Goal: Task Accomplishment & Management: Manage account settings

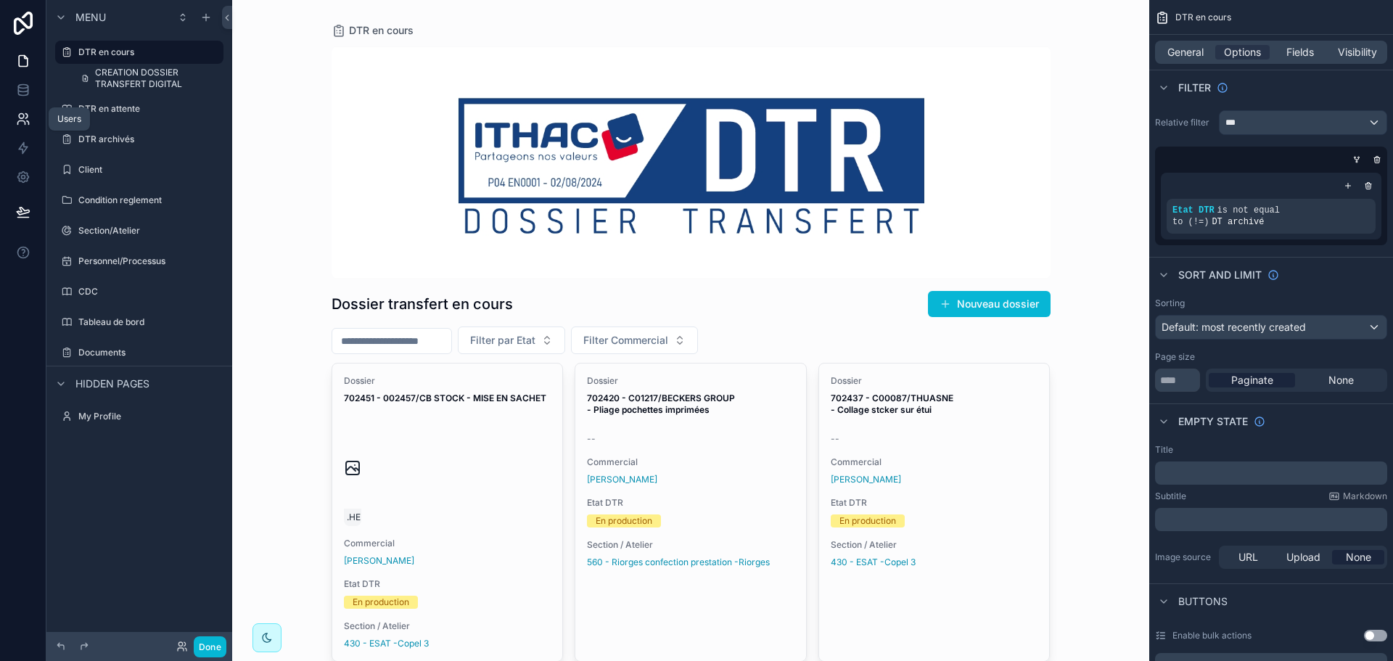
click at [18, 118] on icon at bounding box center [23, 119] width 15 height 15
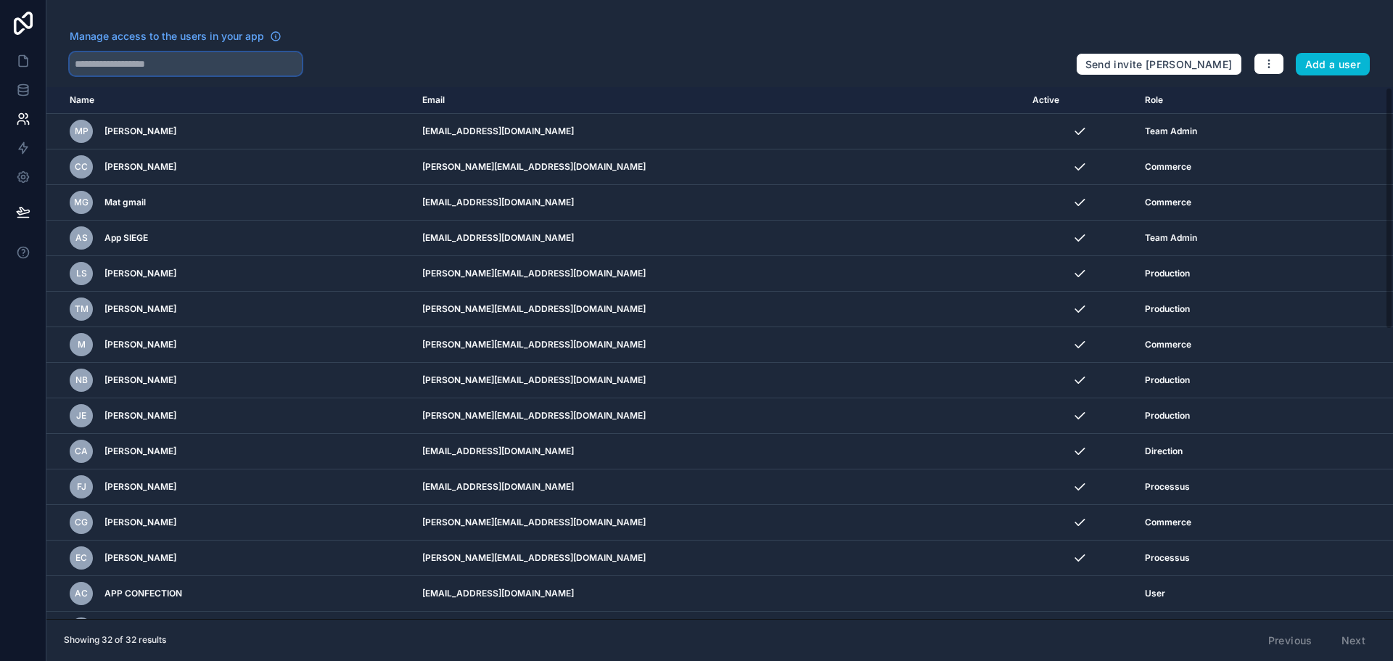
click at [253, 73] on input "text" at bounding box center [186, 63] width 232 height 23
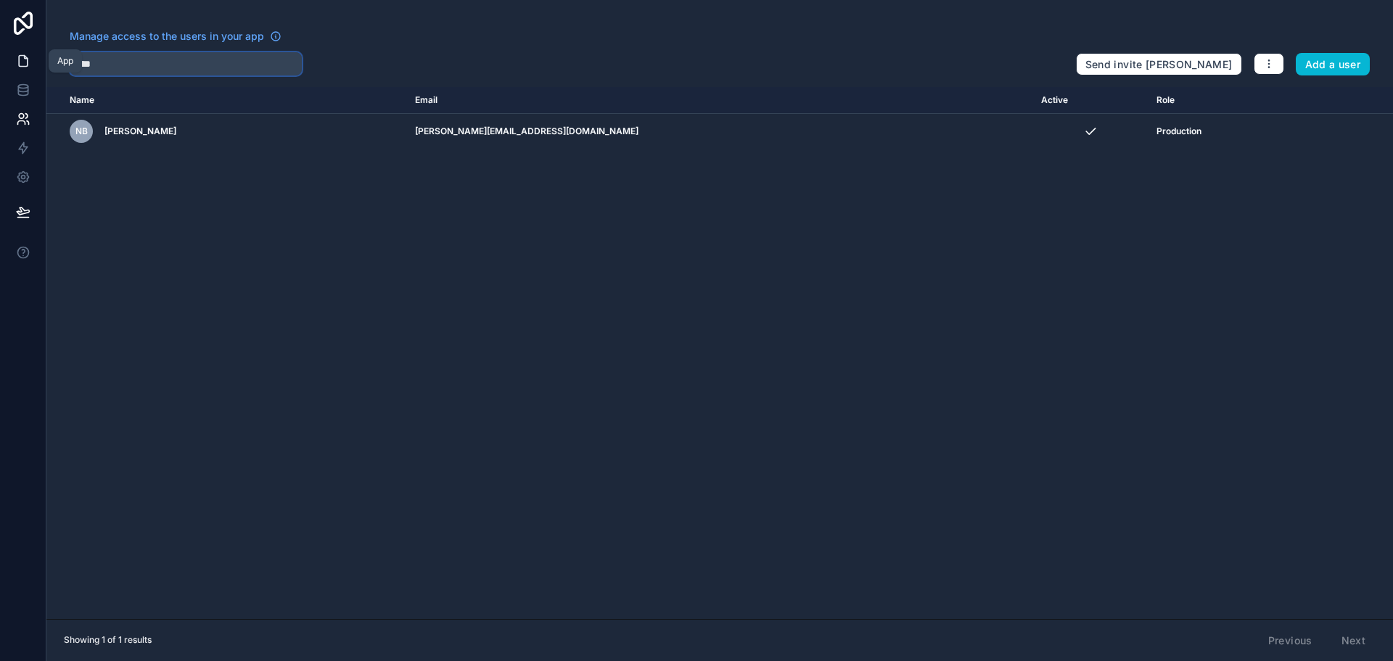
type input "****"
click at [16, 60] on icon at bounding box center [23, 61] width 15 height 15
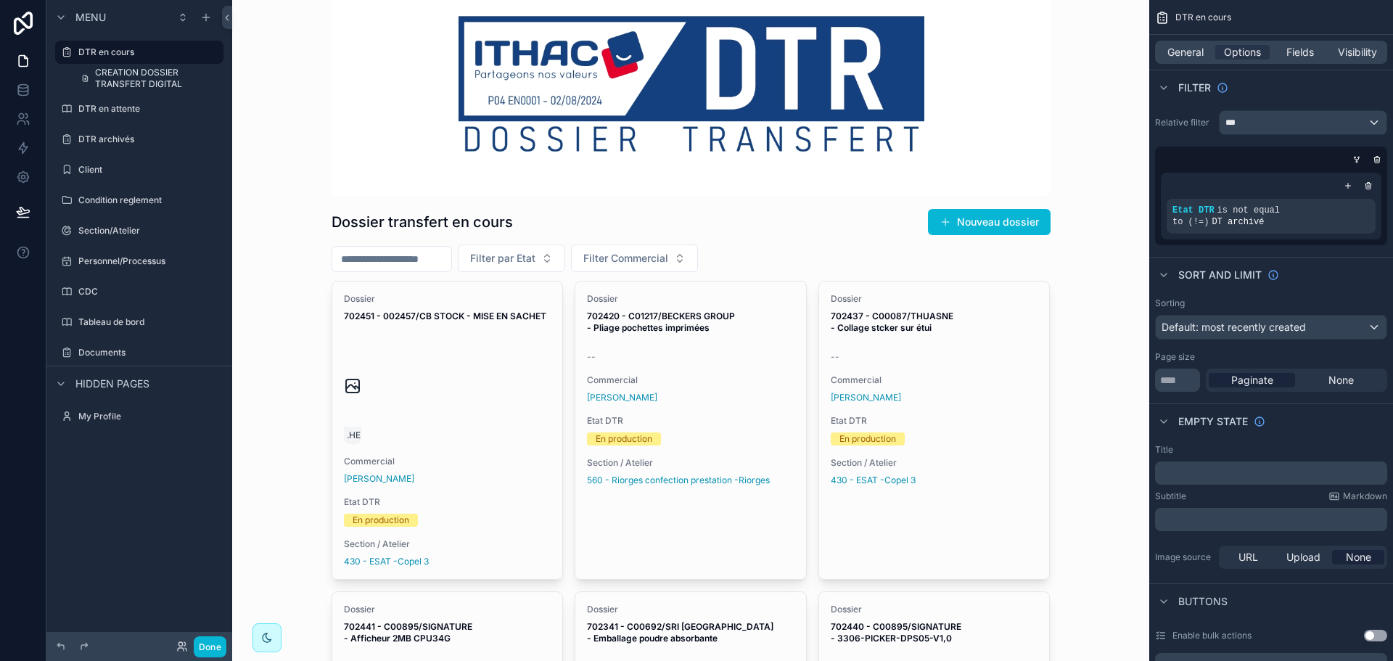
scroll to position [145, 0]
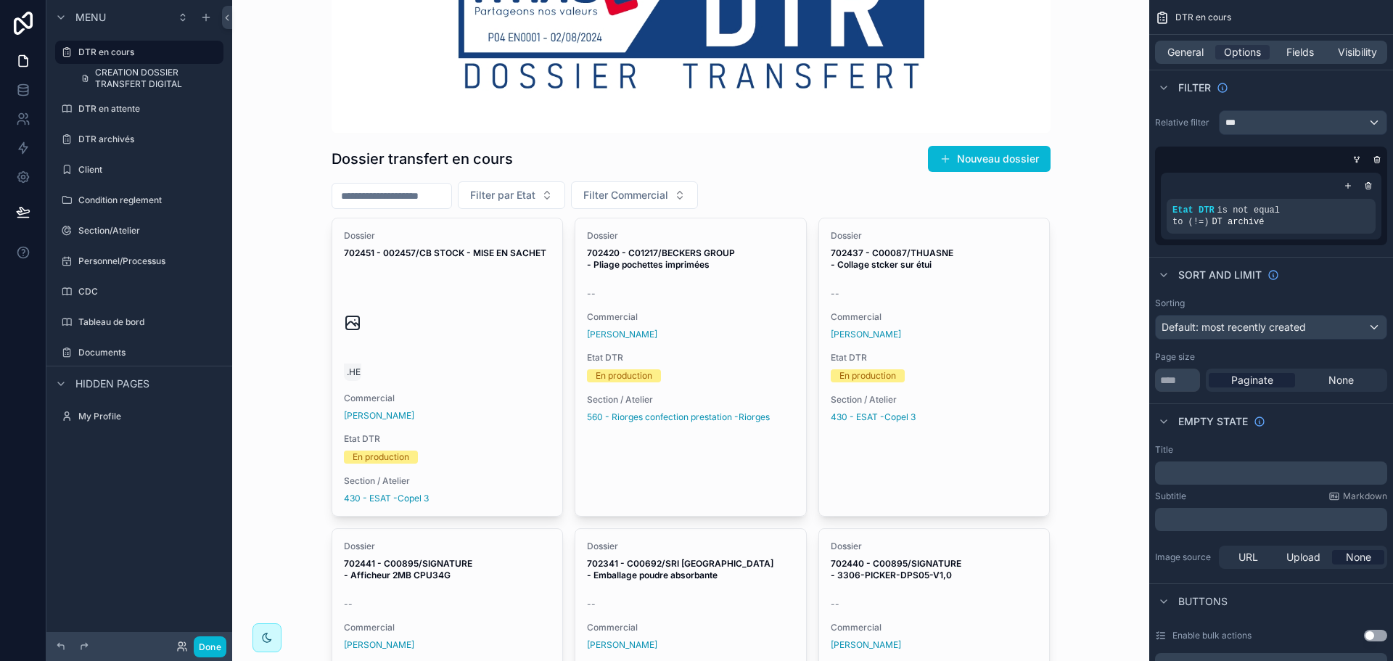
click at [681, 276] on div "Dossier 702420 - C01217/BECKERS GROUP - Pliage pochettes imprimées -- Commercia…" at bounding box center [690, 326] width 231 height 216
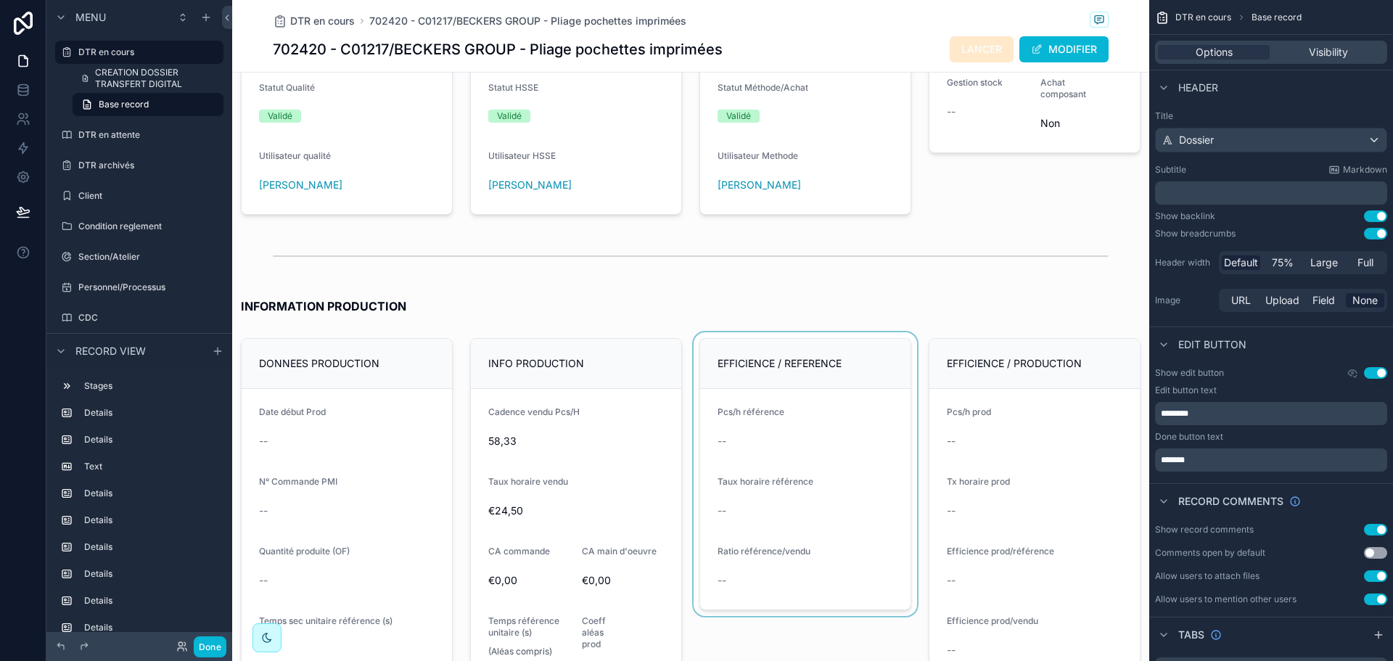
scroll to position [1887, 0]
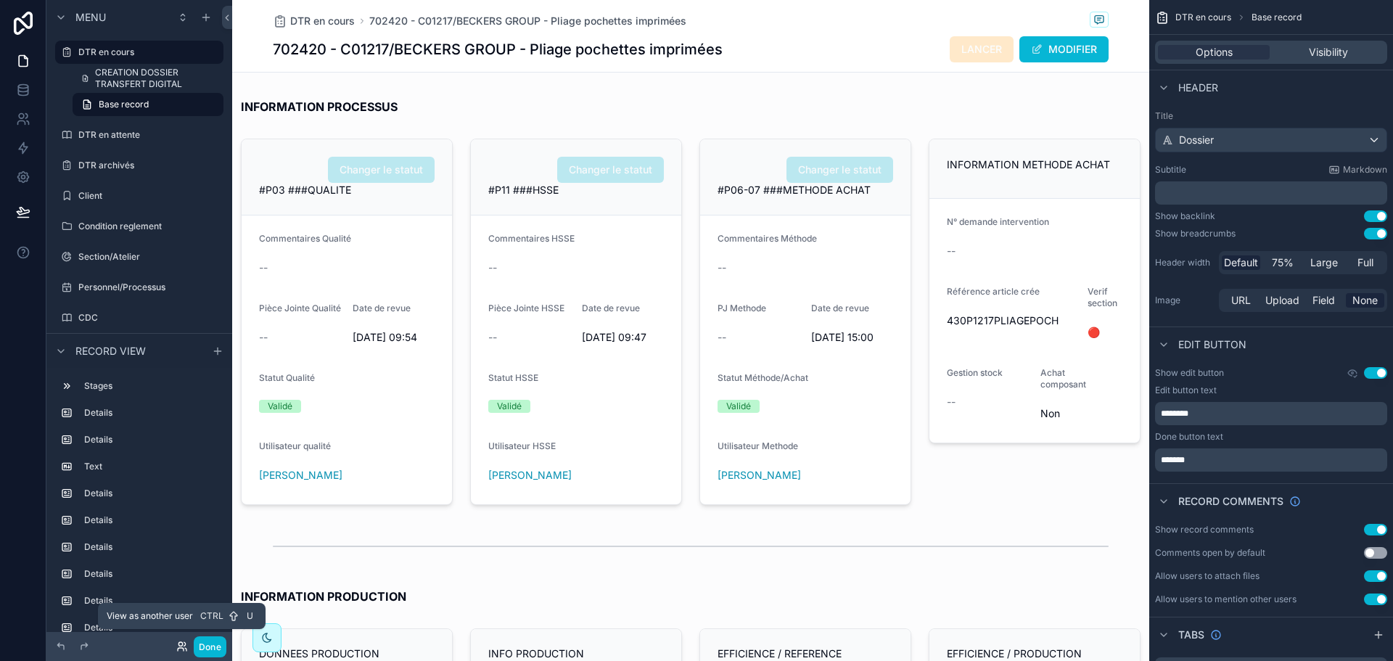
click at [181, 646] on icon at bounding box center [181, 644] width 4 height 4
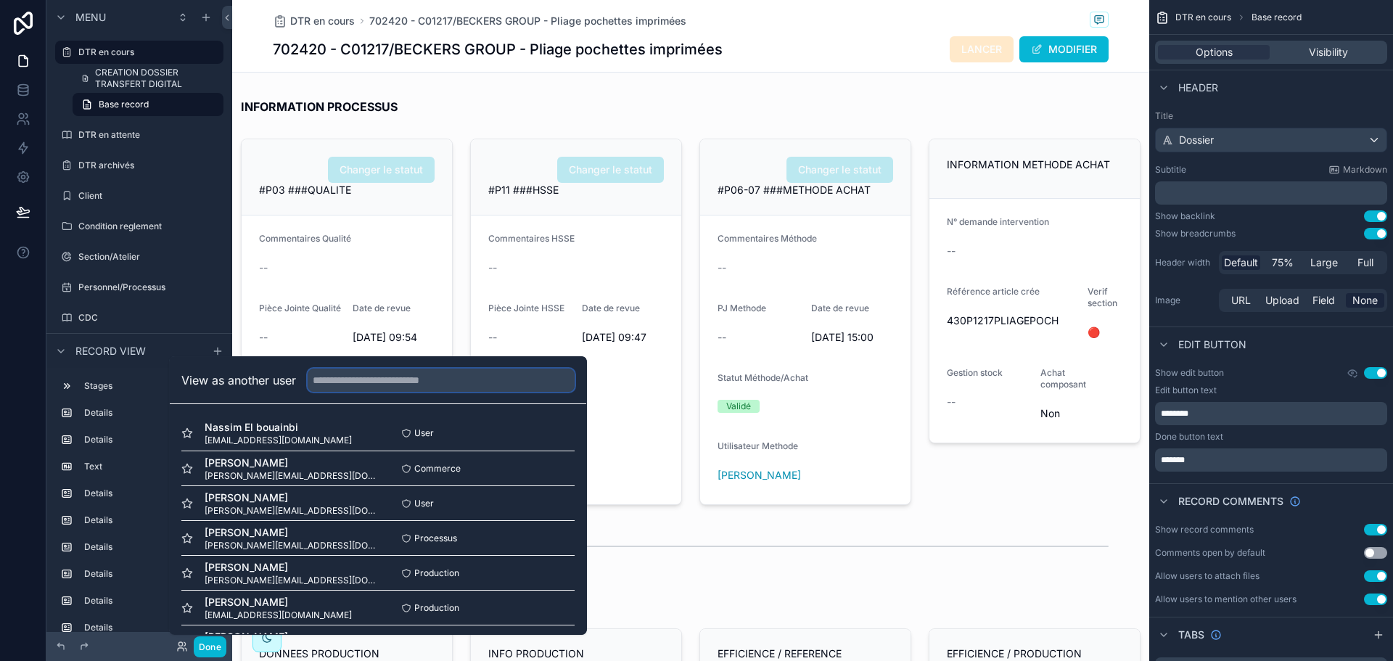
click at [347, 372] on input "text" at bounding box center [441, 380] width 267 height 23
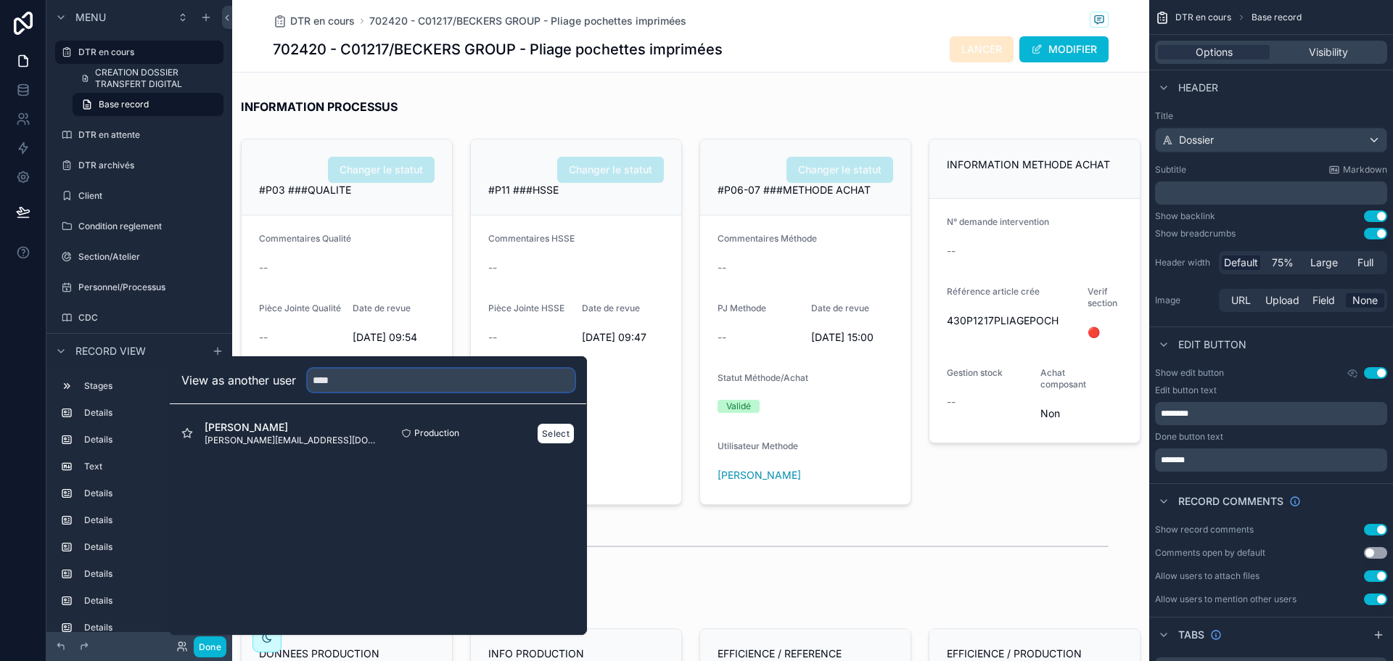
type input "****"
click at [296, 434] on span "[PERSON_NAME]" at bounding box center [291, 427] width 173 height 15
click at [562, 430] on button "Select" at bounding box center [556, 433] width 38 height 21
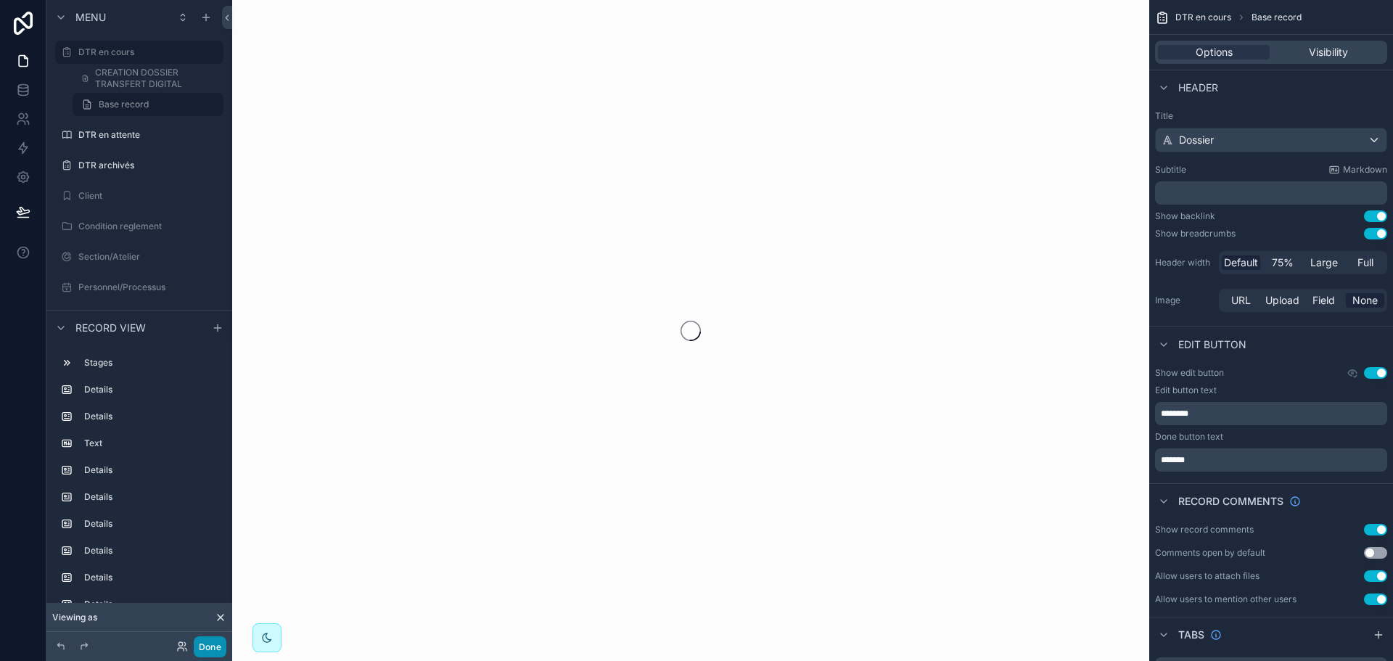
click at [205, 647] on button "Done" at bounding box center [210, 646] width 33 height 21
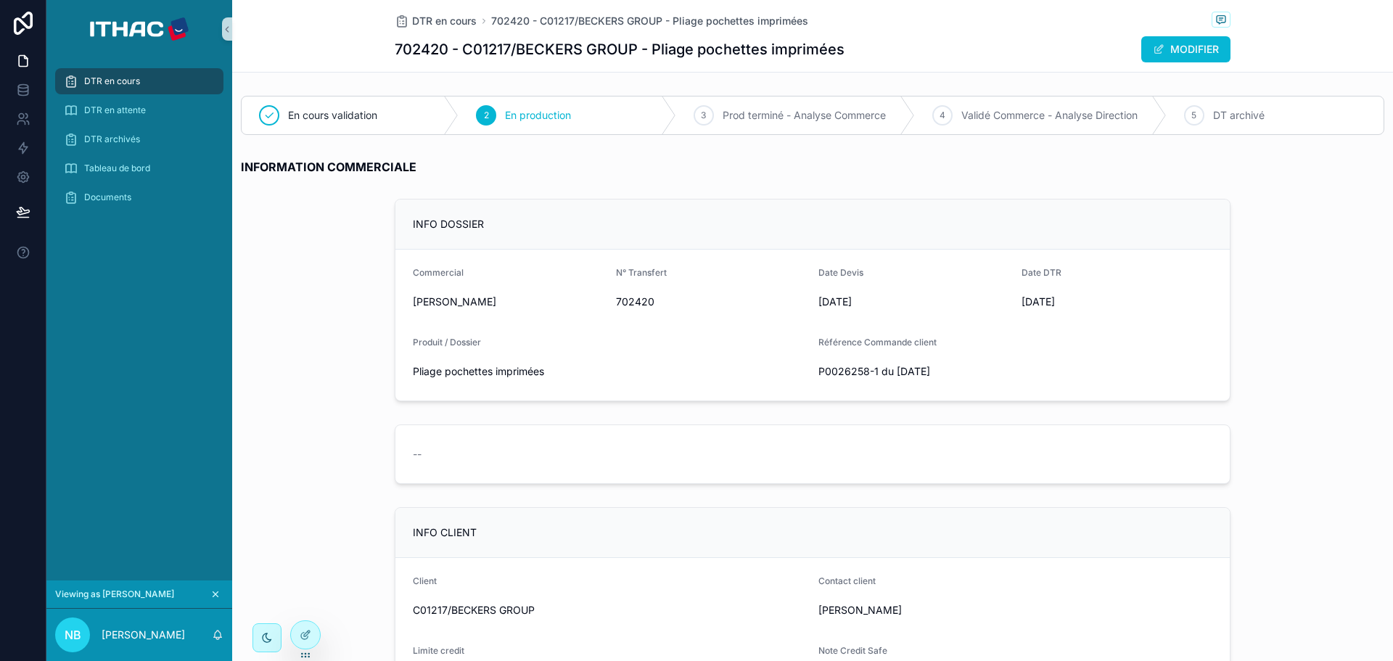
click at [126, 78] on span "DTR en cours" at bounding box center [112, 81] width 56 height 12
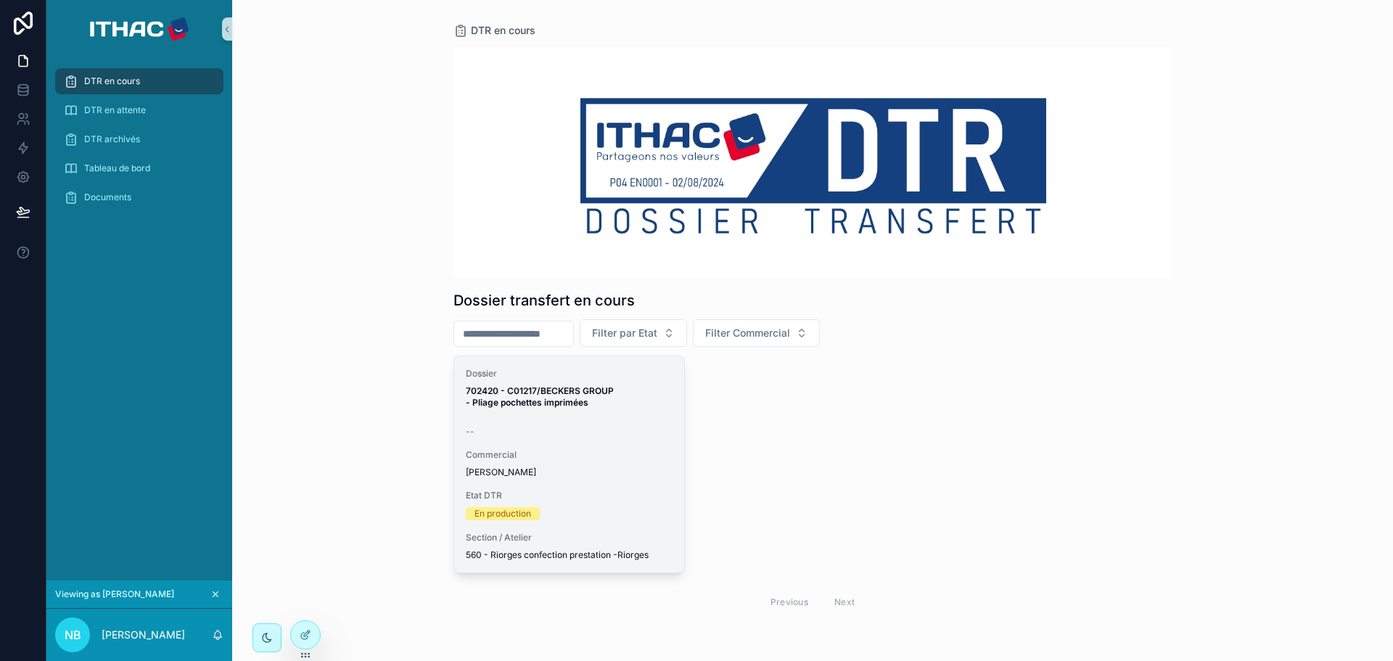
click at [561, 428] on div "--" at bounding box center [570, 432] width 208 height 12
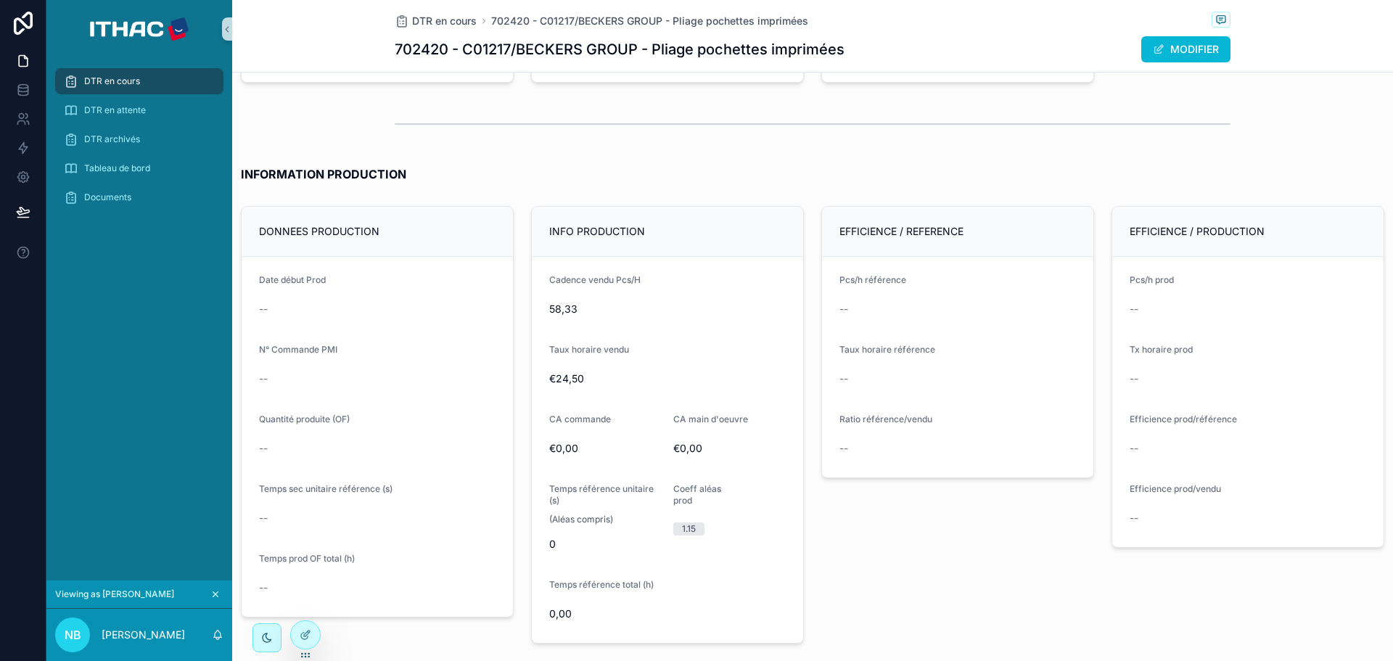
scroll to position [2250, 0]
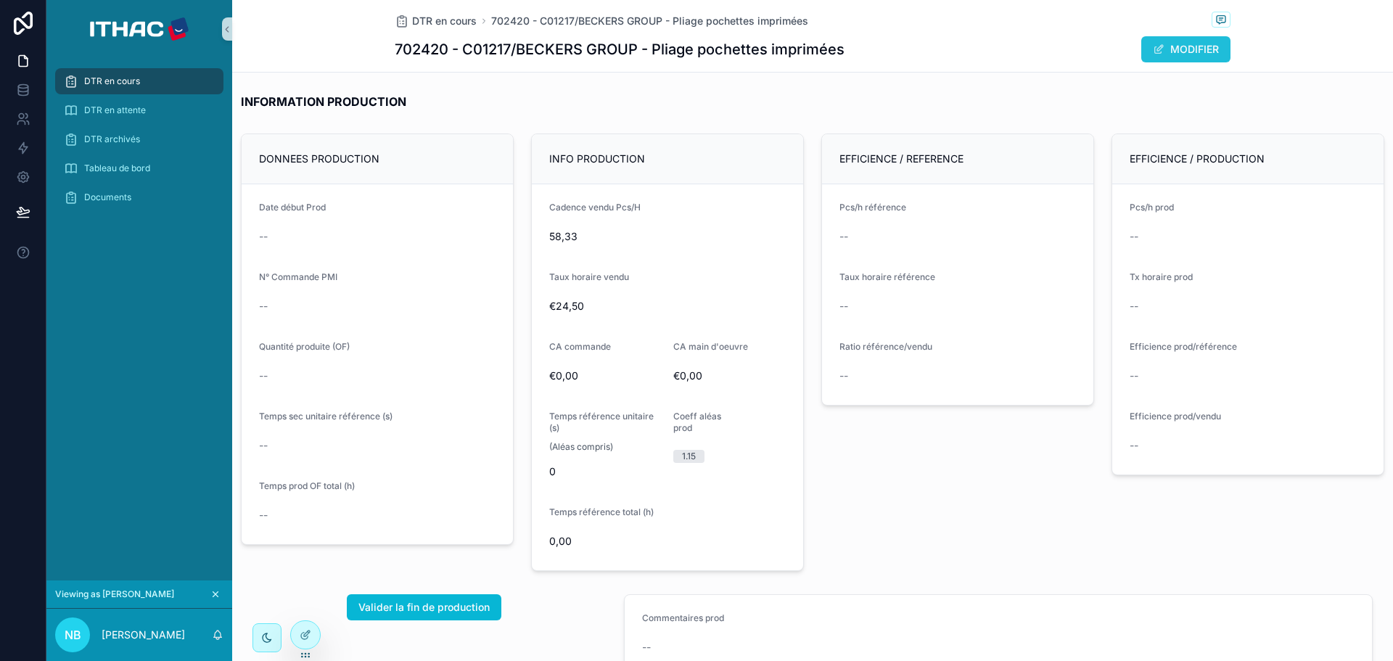
click at [1188, 46] on button "MODIFIER" at bounding box center [1185, 49] width 89 height 26
click at [327, 233] on input "scrollable content" at bounding box center [377, 238] width 235 height 20
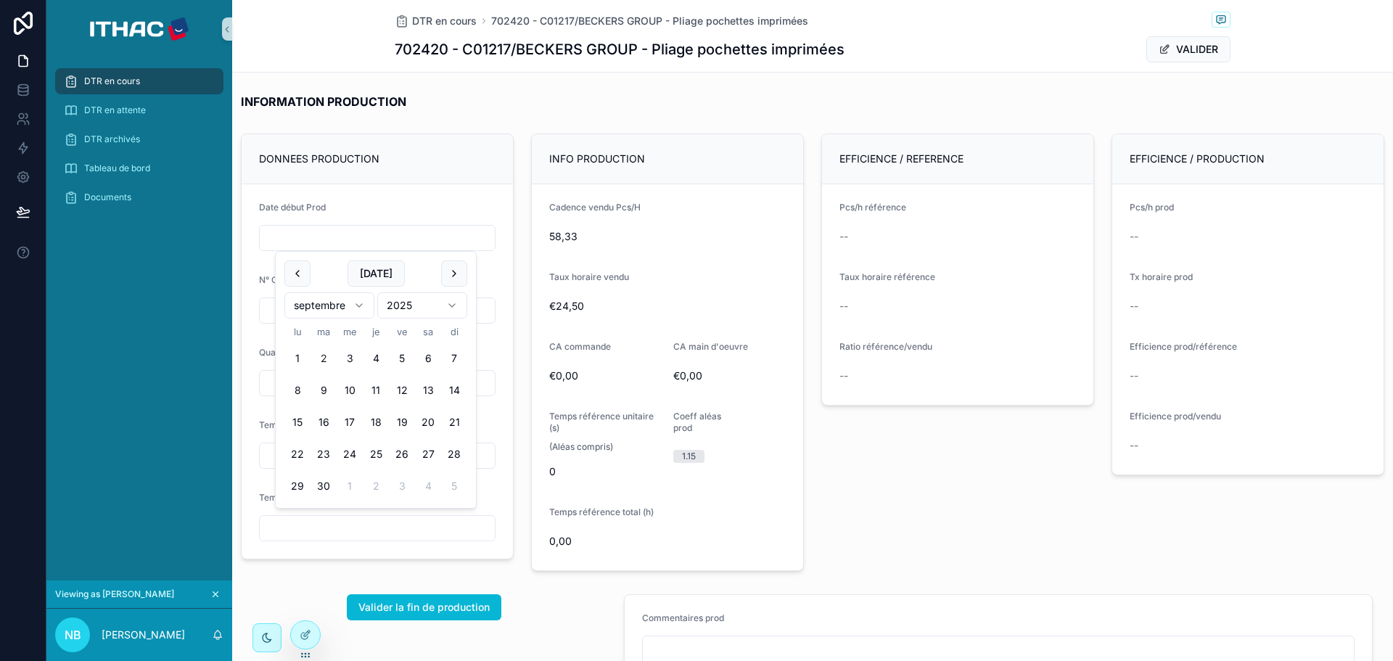
click at [387, 173] on div "DONNEES PRODUCTION" at bounding box center [377, 159] width 271 height 50
click at [297, 454] on input "scrollable content" at bounding box center [377, 456] width 235 height 20
click at [295, 532] on input "scrollable content" at bounding box center [377, 528] width 235 height 20
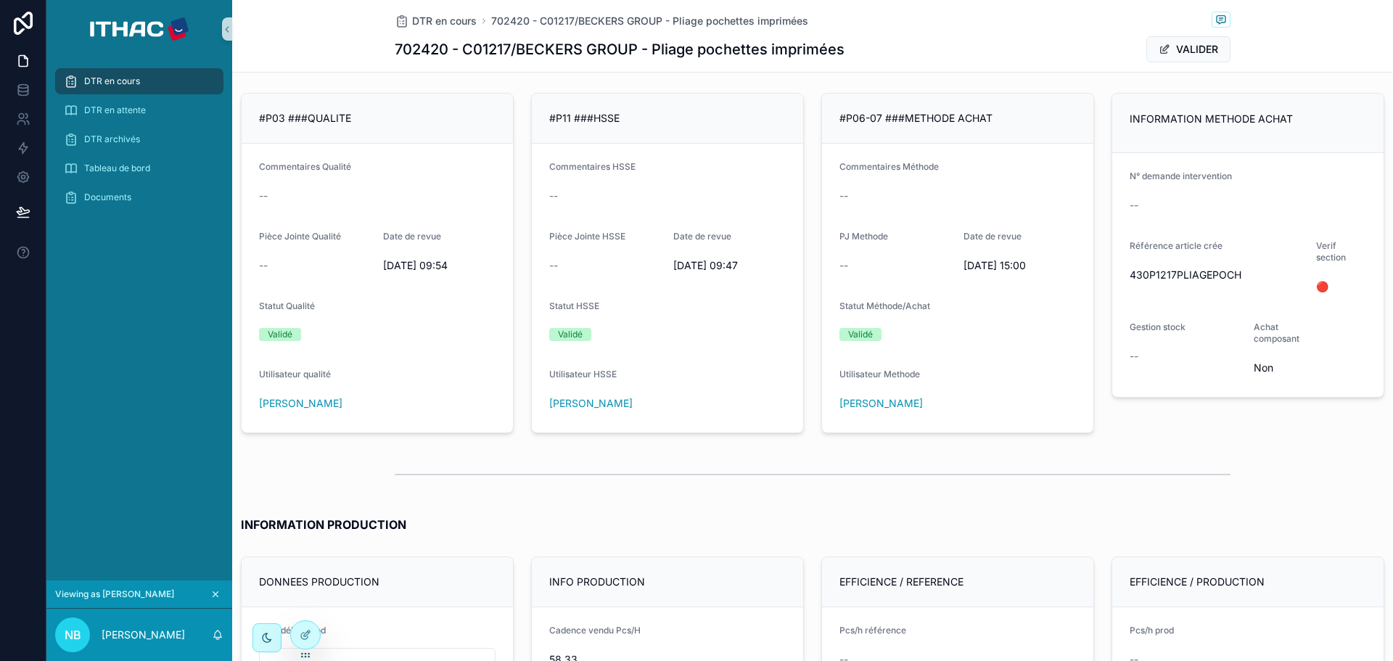
scroll to position [1669, 0]
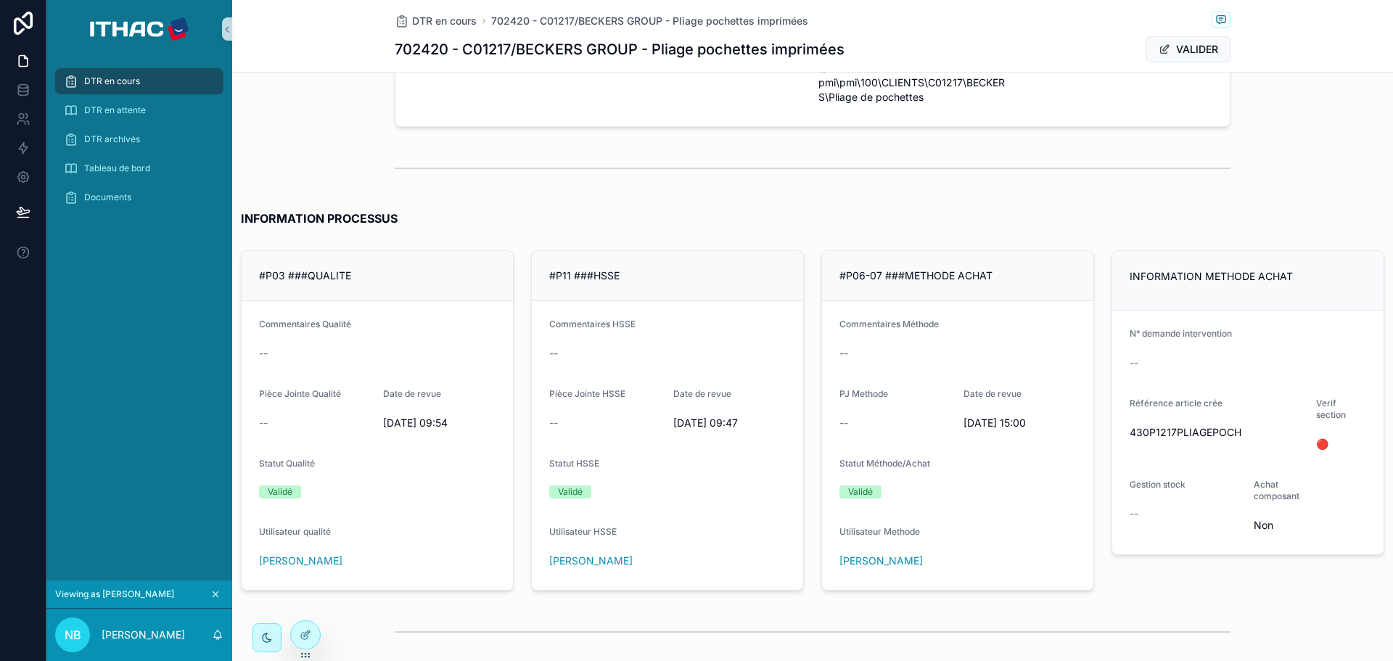
click at [1164, 433] on span "430P1217PLIAGEPOCH" at bounding box center [1217, 432] width 175 height 15
copy span "430P1217PLIAGEPOCH"
click at [125, 169] on span "Tableau de bord" at bounding box center [117, 169] width 66 height 12
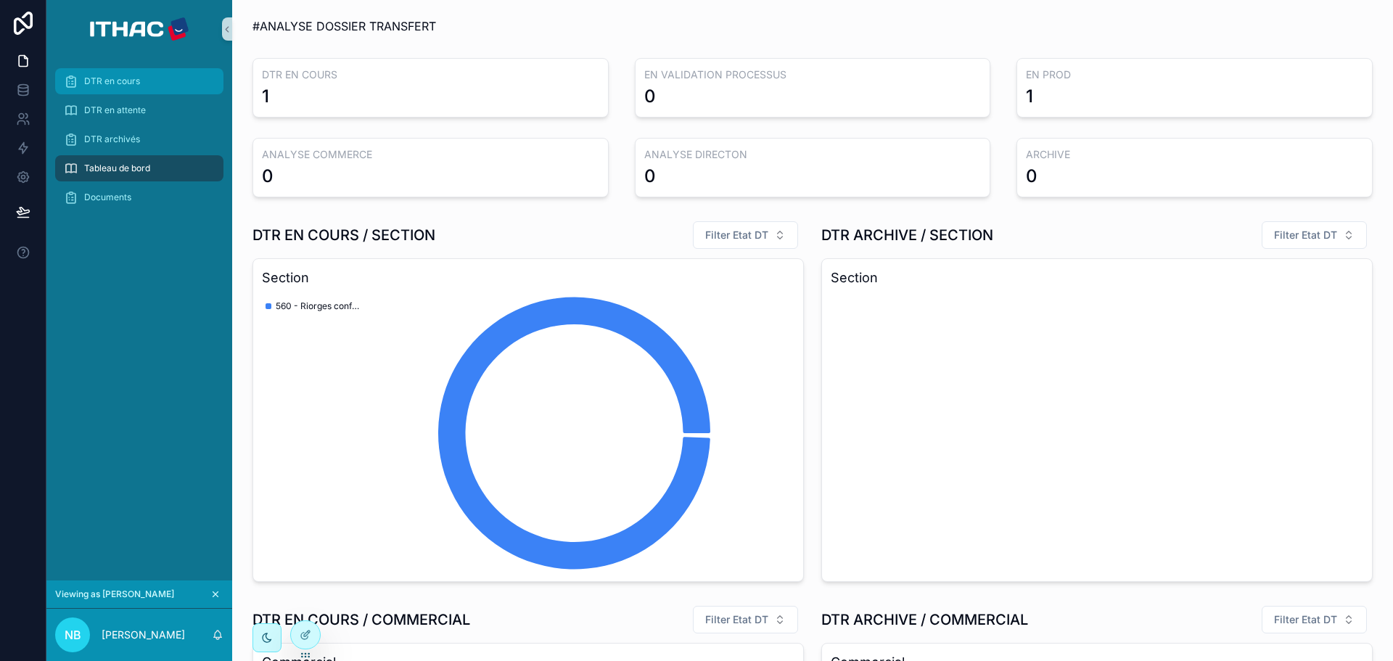
click at [115, 84] on span "DTR en cours" at bounding box center [112, 81] width 56 height 12
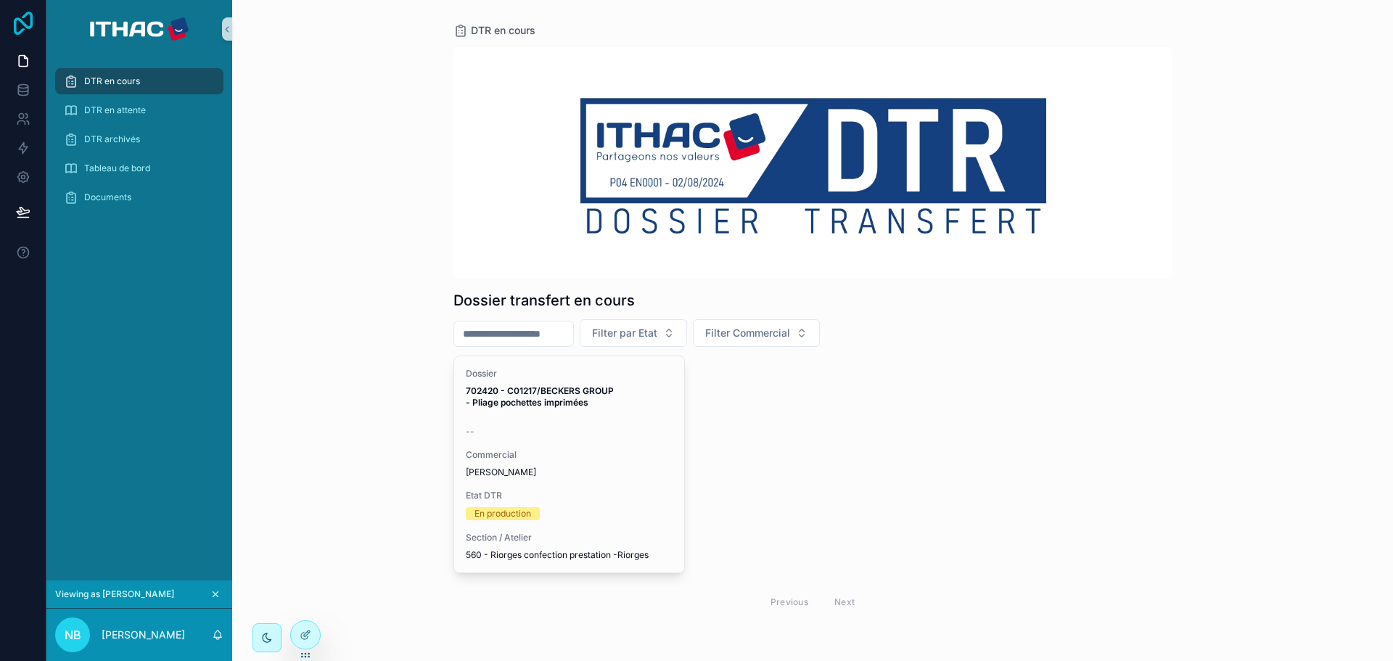
click at [20, 22] on icon at bounding box center [23, 23] width 29 height 23
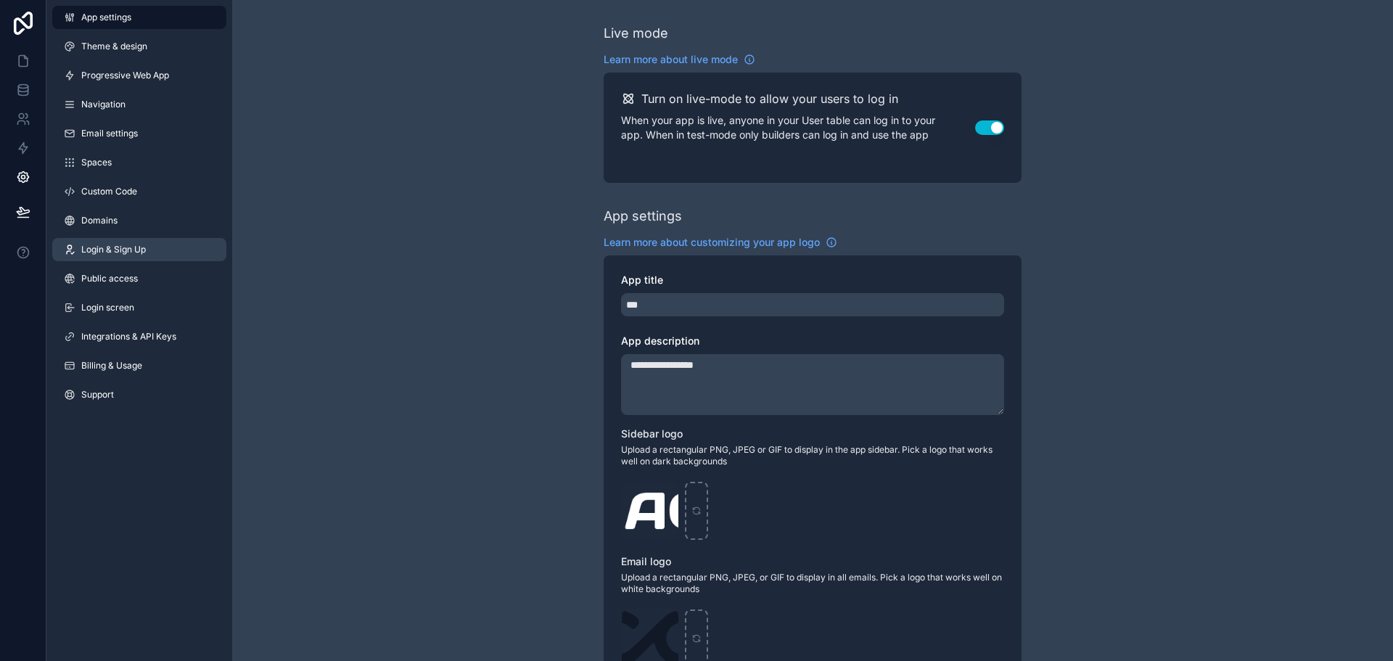
click at [125, 251] on span "Login & Sign Up" at bounding box center [113, 250] width 65 height 12
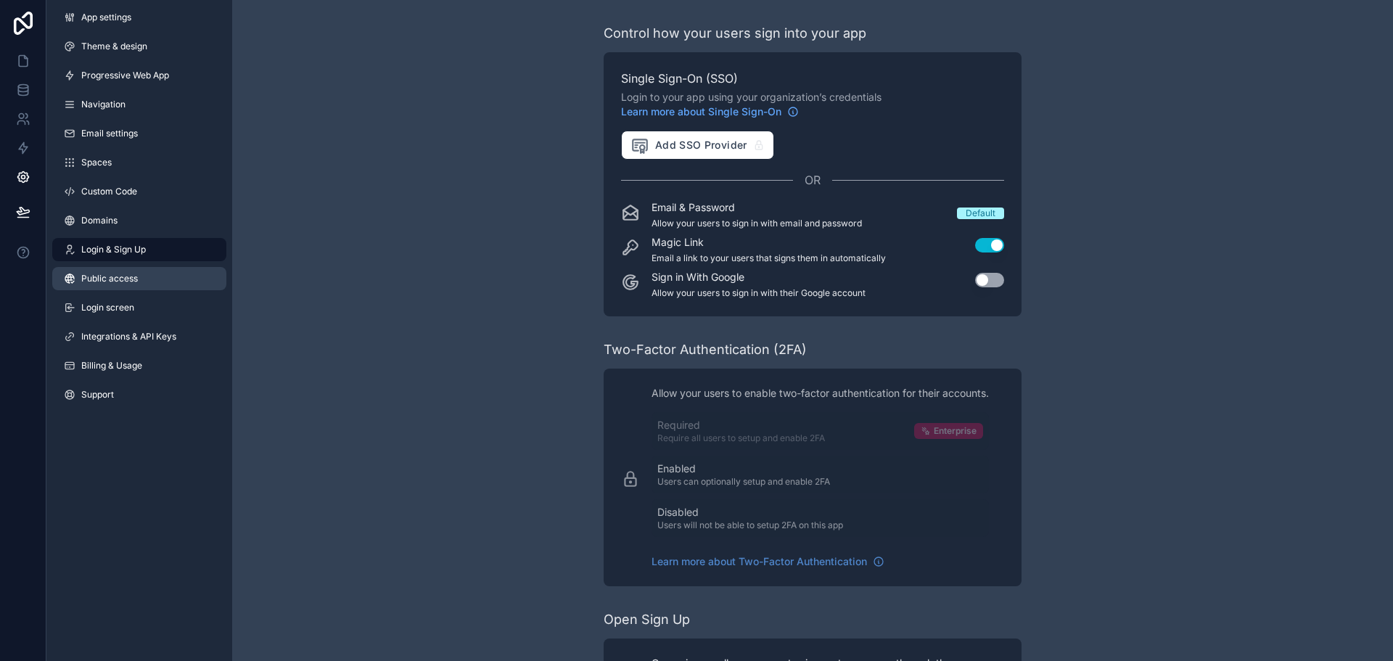
click at [110, 280] on span "Public access" at bounding box center [109, 279] width 57 height 12
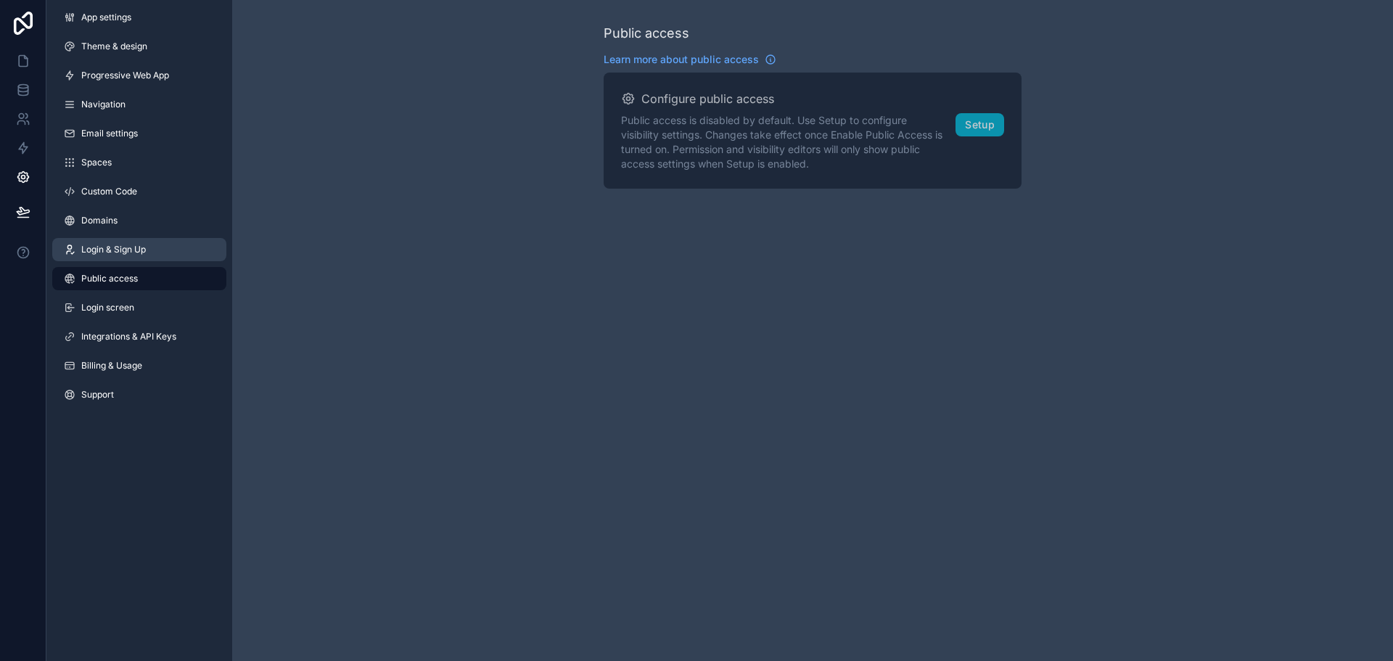
click at [118, 251] on span "Login & Sign Up" at bounding box center [113, 250] width 65 height 12
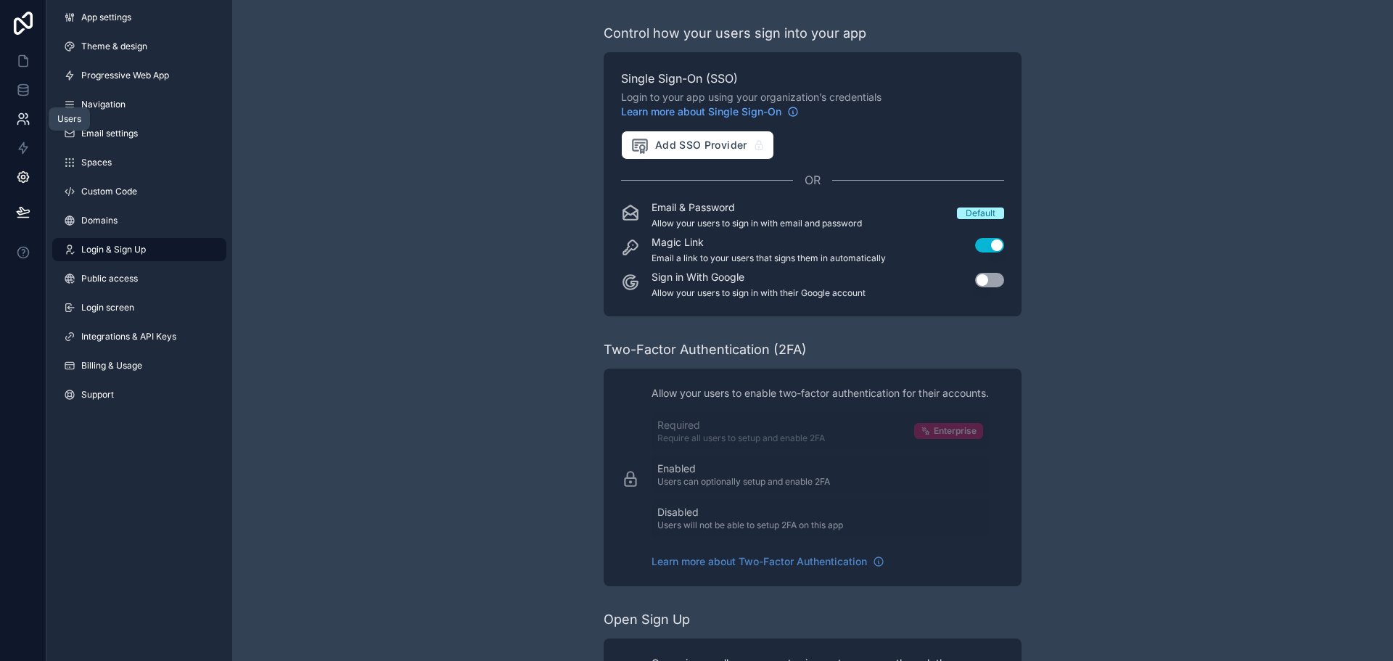
click at [25, 115] on icon at bounding box center [23, 119] width 15 height 15
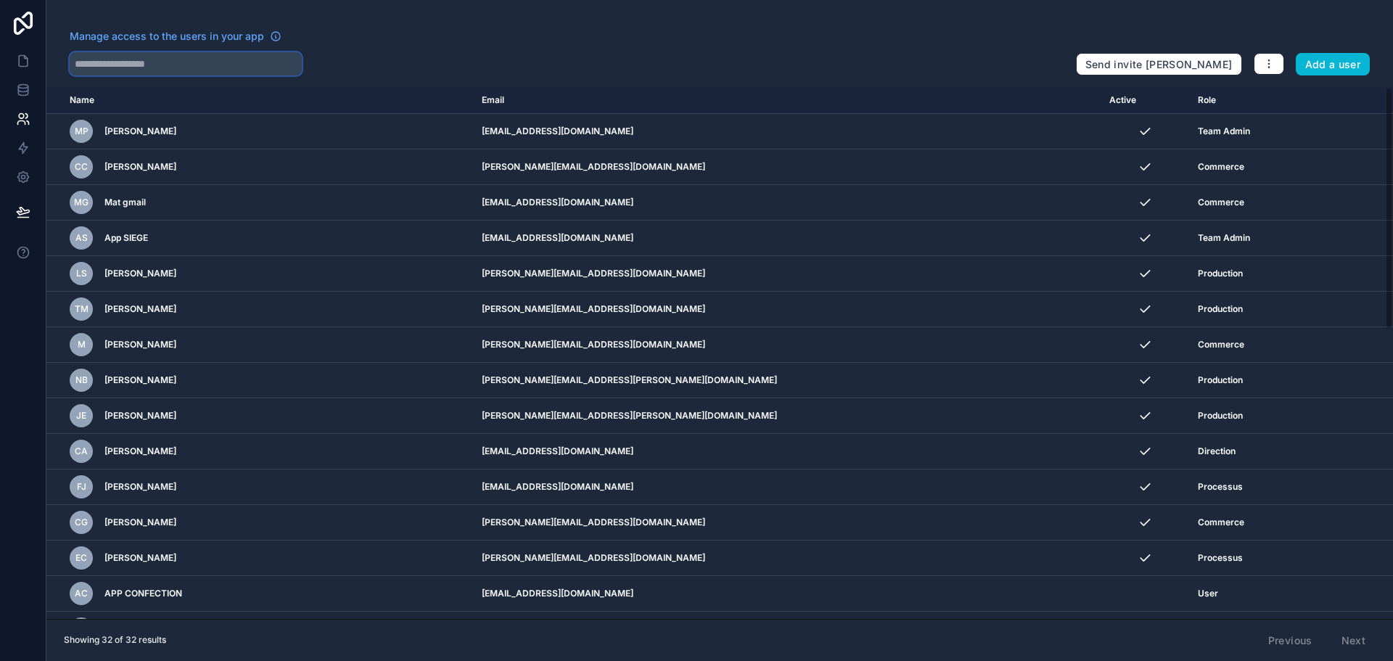
click at [184, 62] on input "text" at bounding box center [186, 63] width 232 height 23
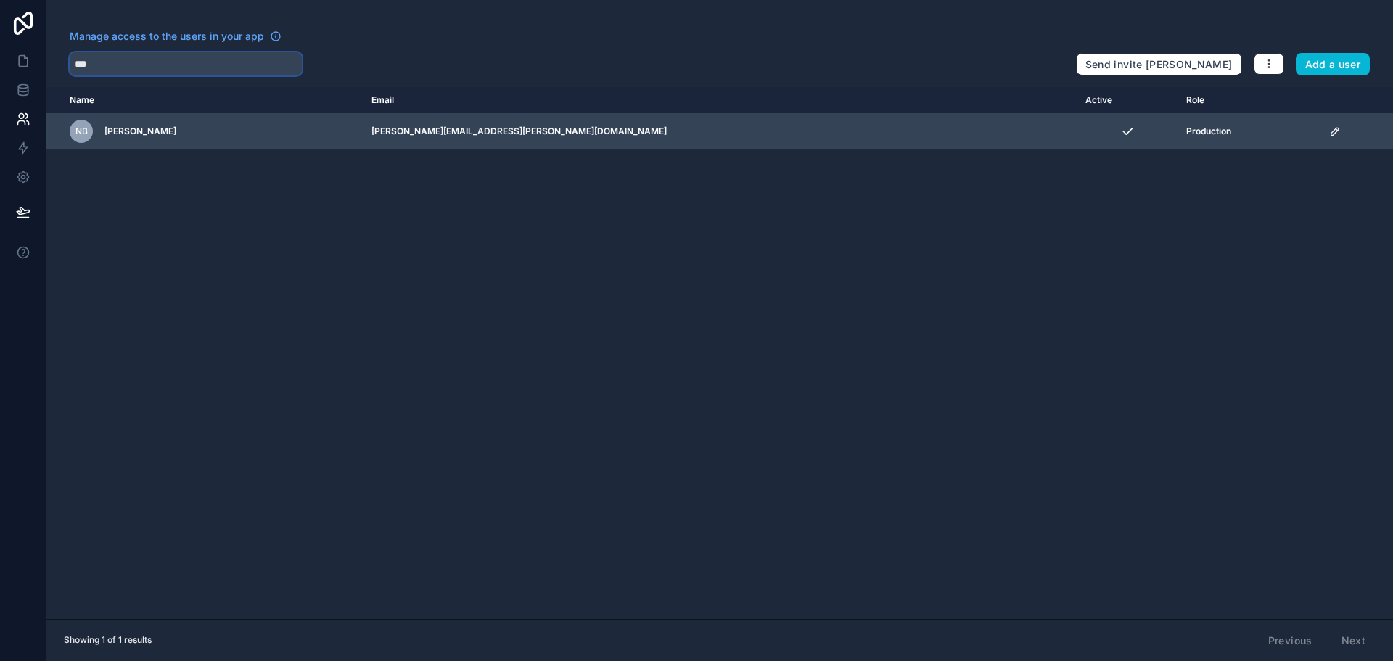
type input "***"
click at [157, 136] on span "[PERSON_NAME]" at bounding box center [140, 132] width 72 height 12
click at [1247, 135] on div "Production" at bounding box center [1248, 132] width 125 height 12
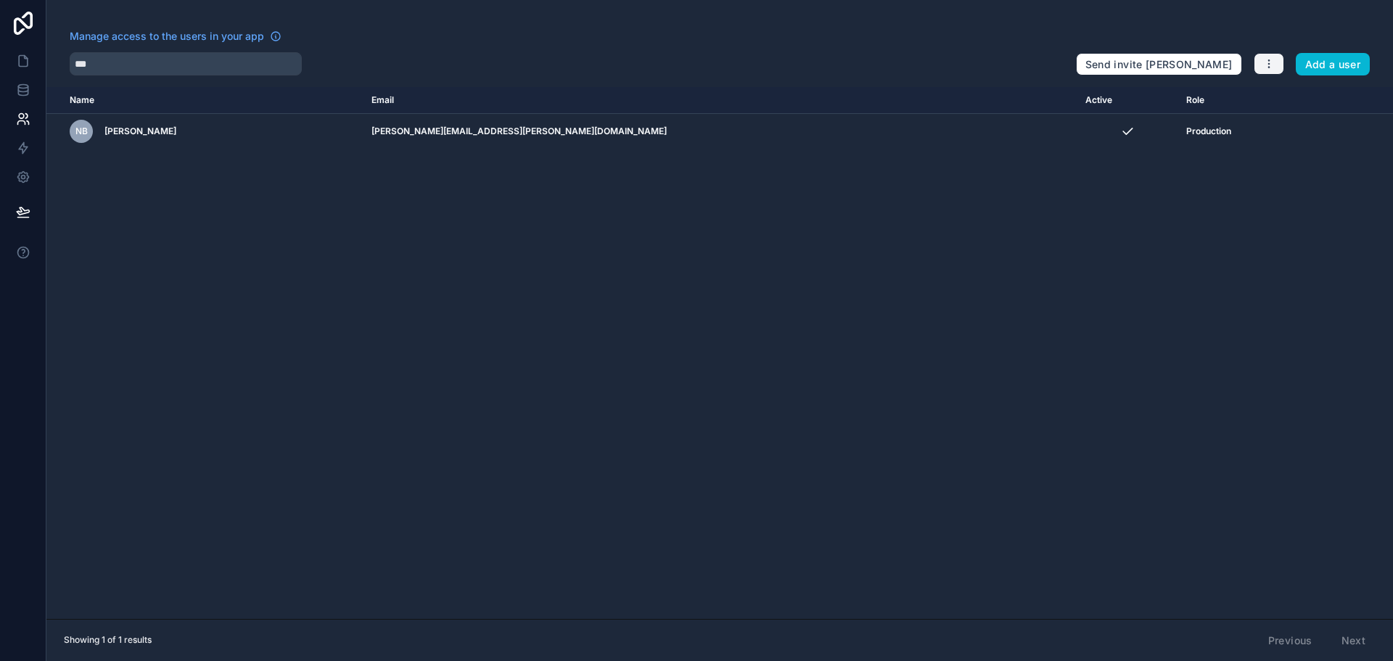
click at [1266, 65] on icon "button" at bounding box center [1269, 64] width 12 height 12
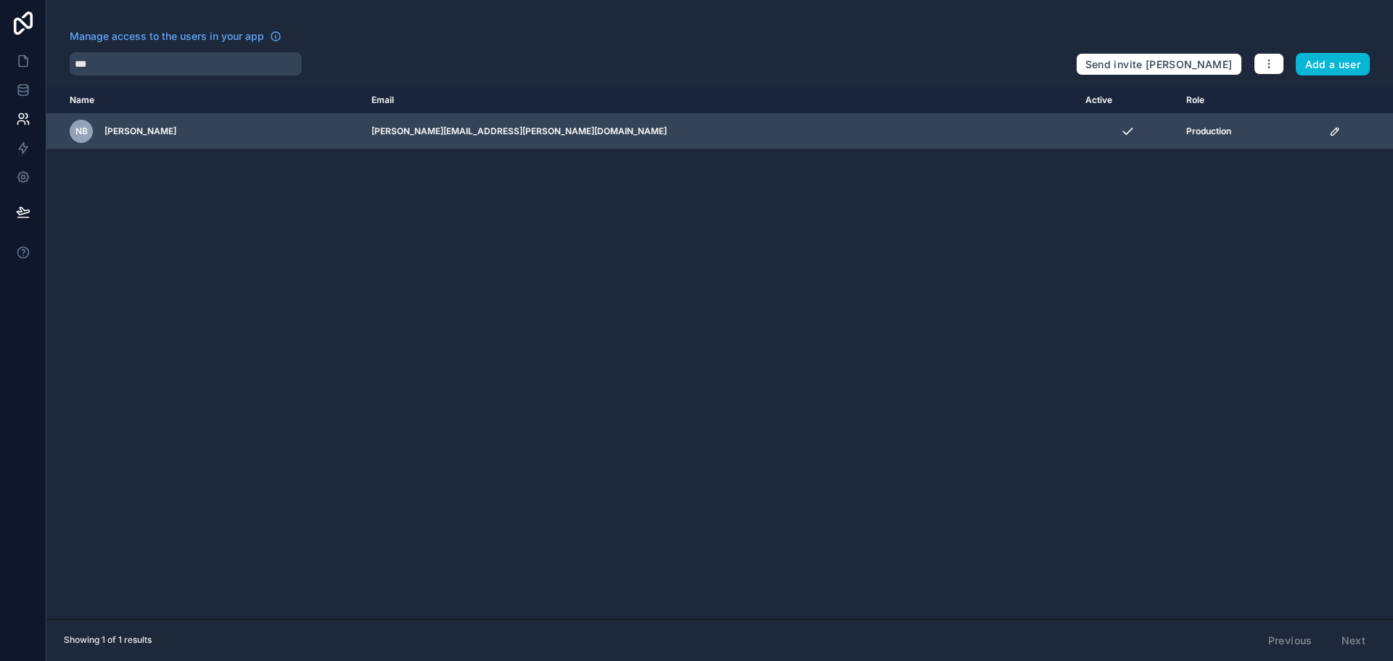
click at [1216, 128] on div "Production" at bounding box center [1248, 132] width 125 height 12
click at [1202, 134] on div "Production" at bounding box center [1248, 132] width 125 height 12
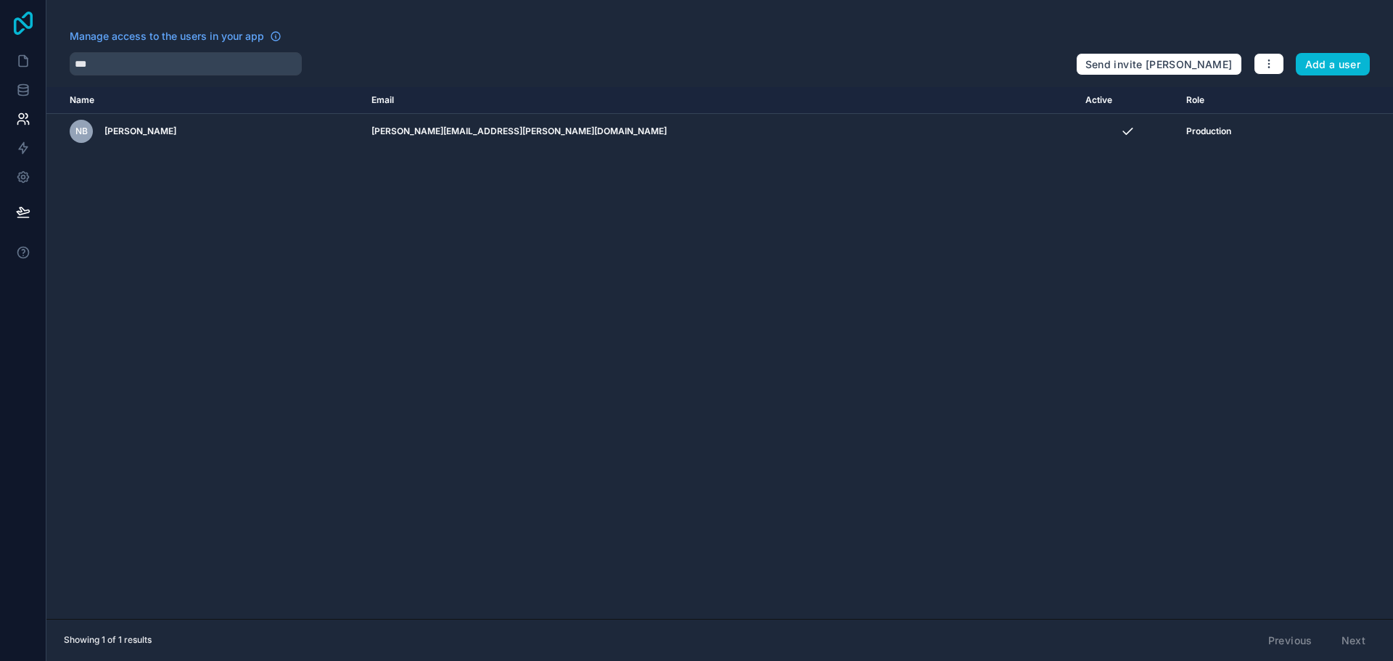
click at [21, 24] on icon at bounding box center [23, 23] width 29 height 23
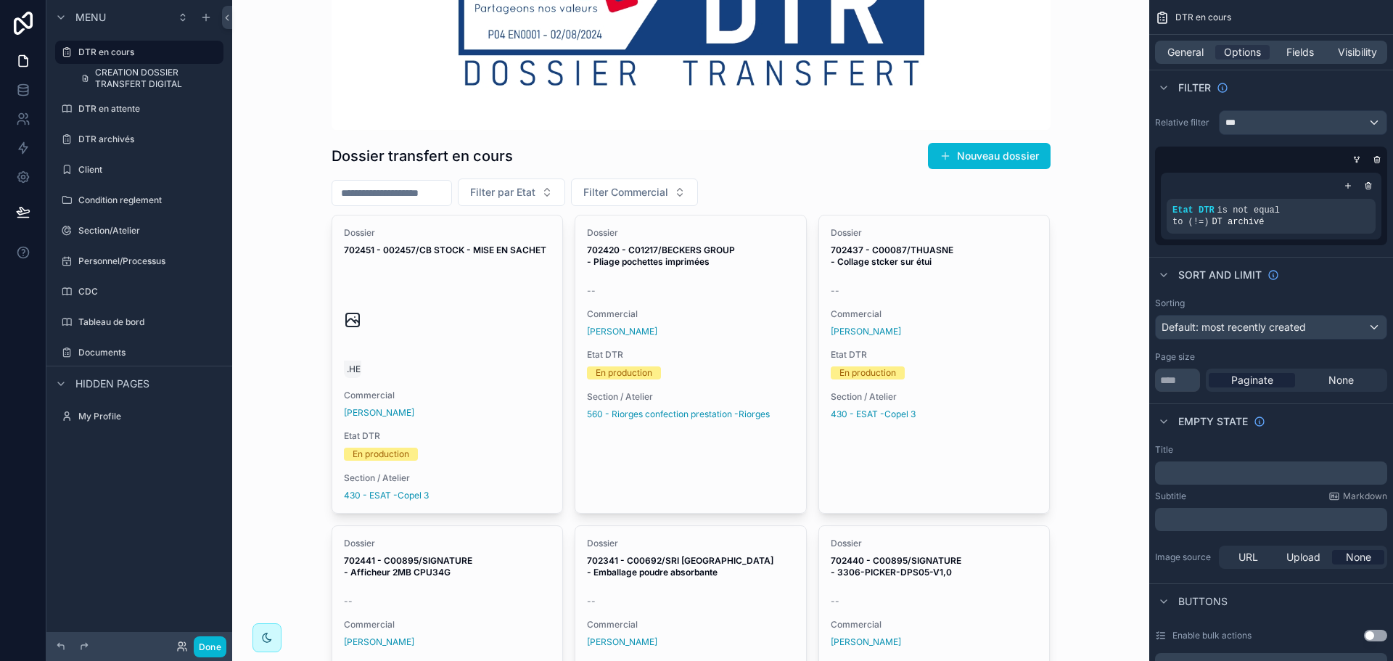
scroll to position [145, 0]
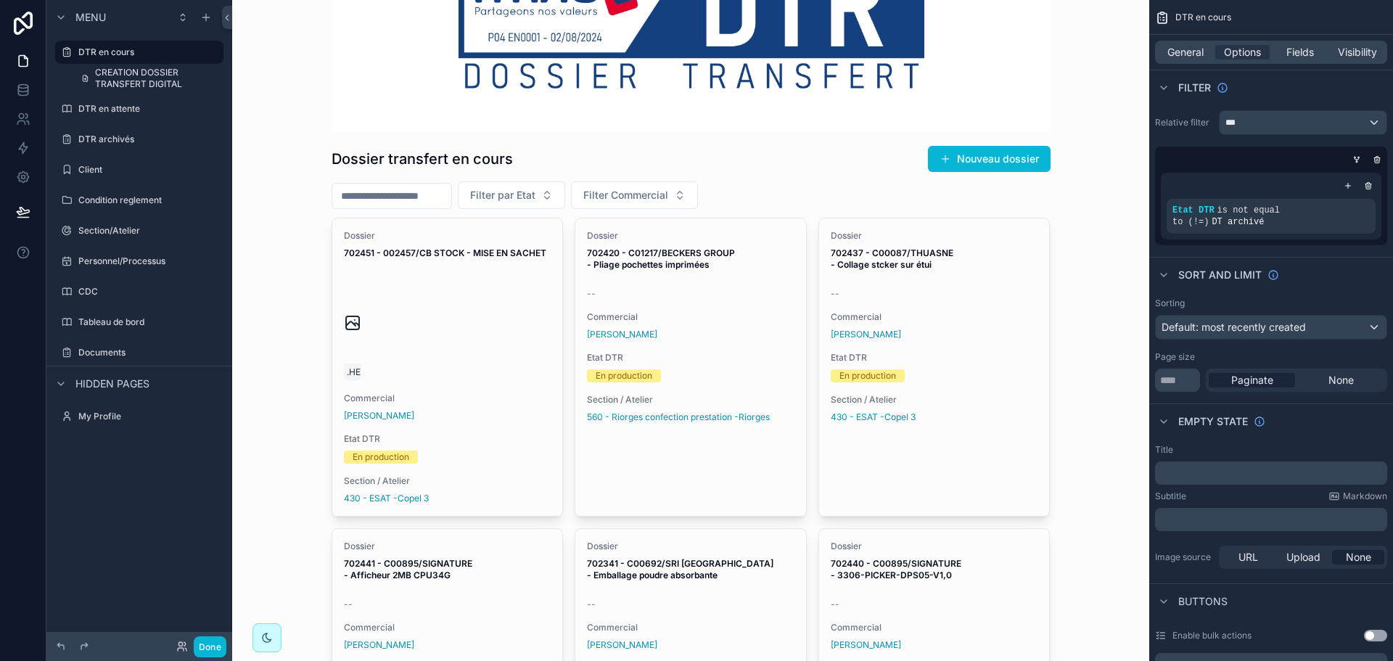
click at [419, 194] on input "scrollable content" at bounding box center [391, 196] width 119 height 20
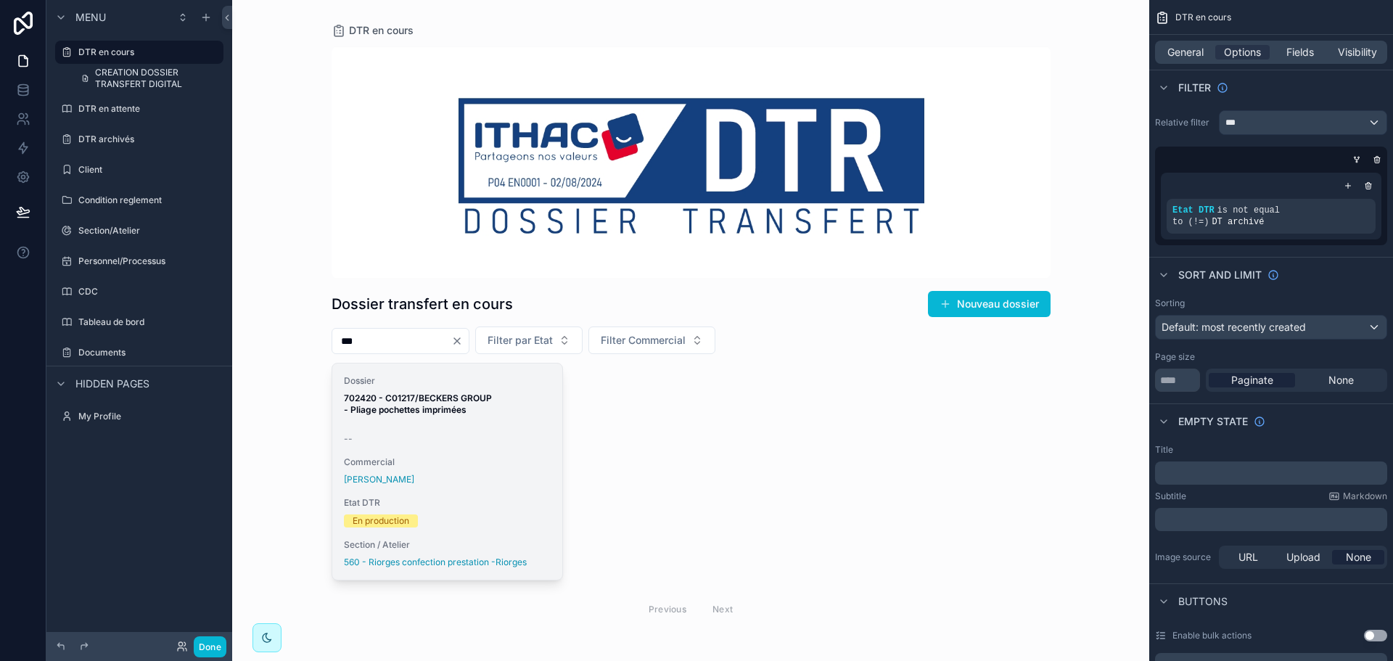
type input "***"
click at [467, 438] on div "--" at bounding box center [448, 439] width 208 height 12
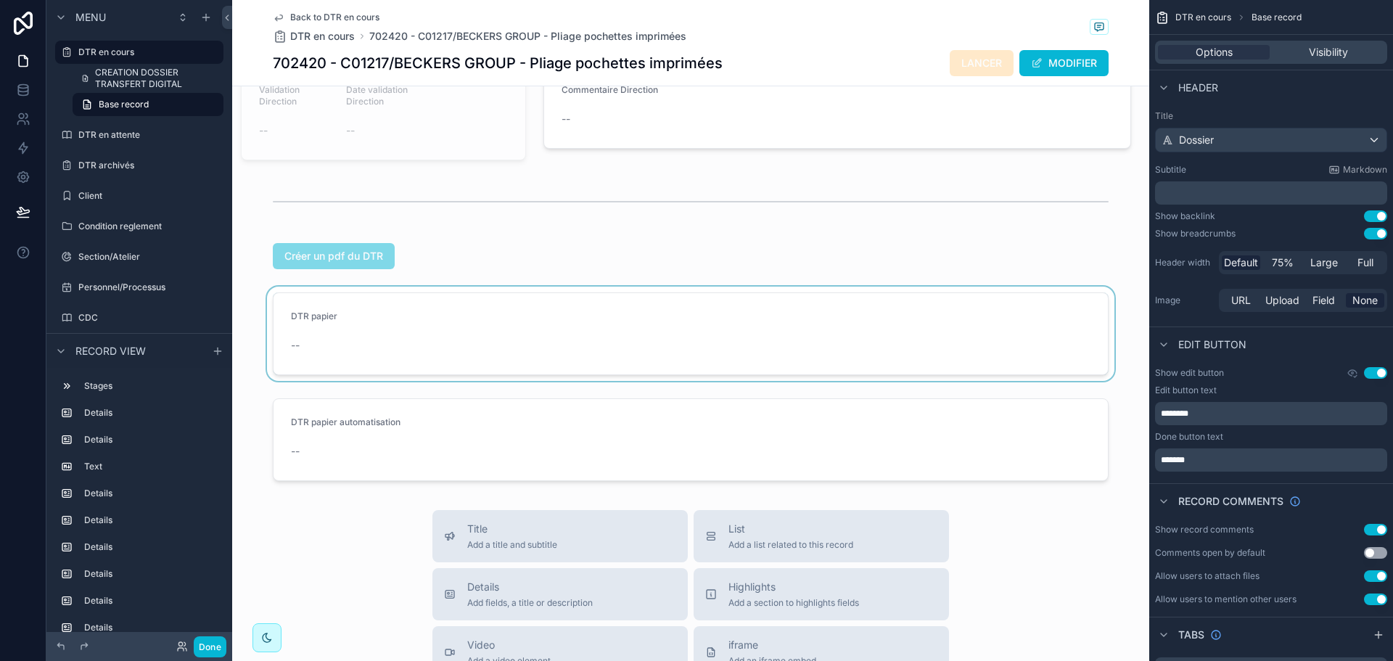
scroll to position [3411, 0]
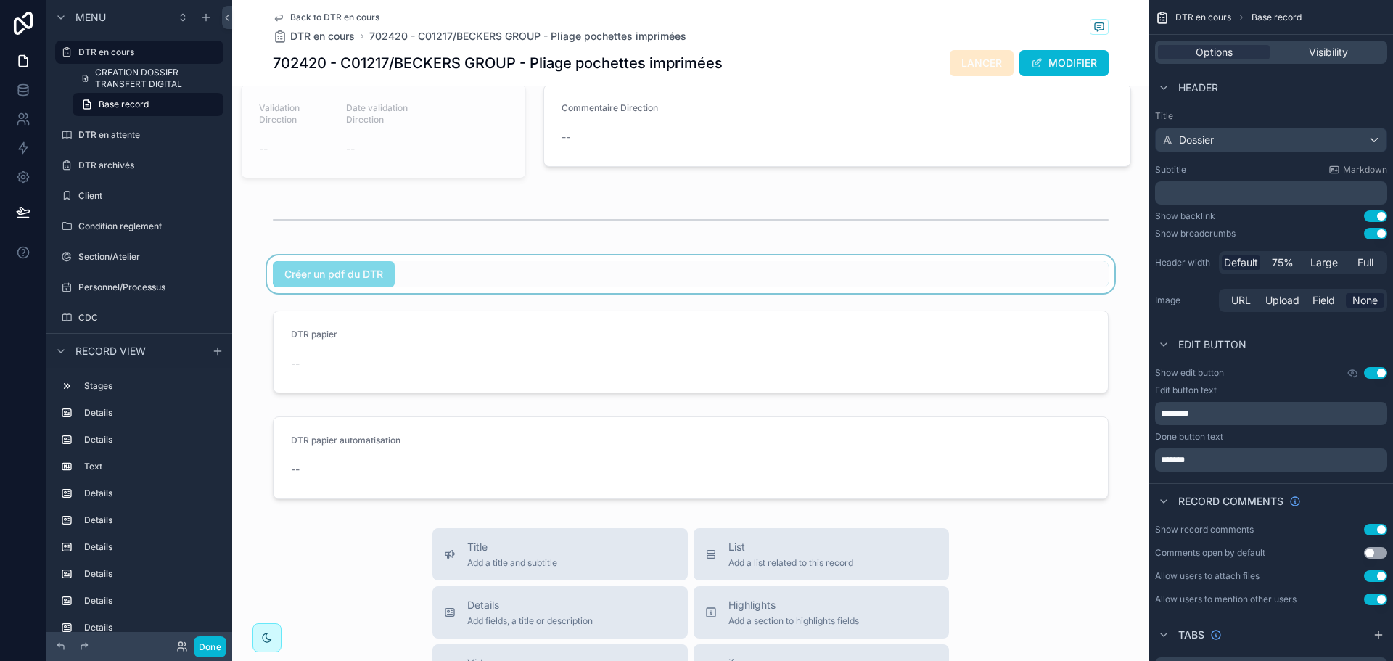
click at [635, 293] on div "scrollable content" at bounding box center [690, 274] width 917 height 38
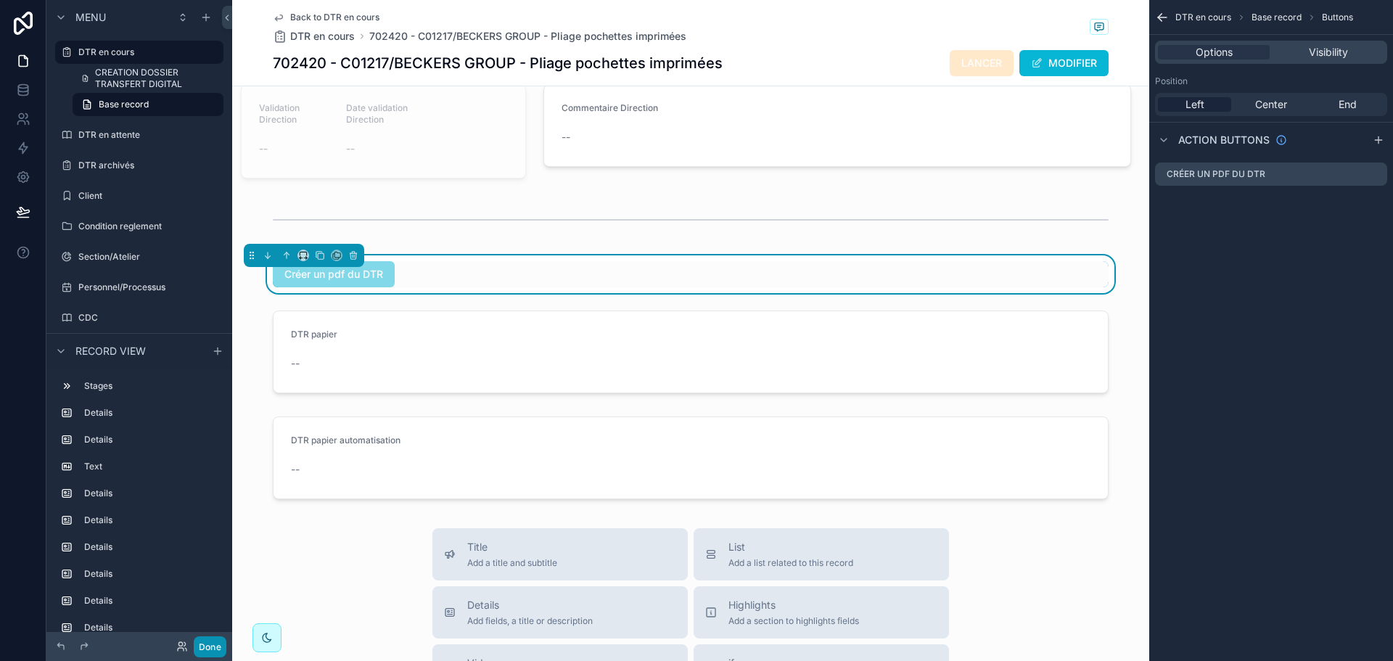
click at [208, 654] on button "Done" at bounding box center [210, 646] width 33 height 21
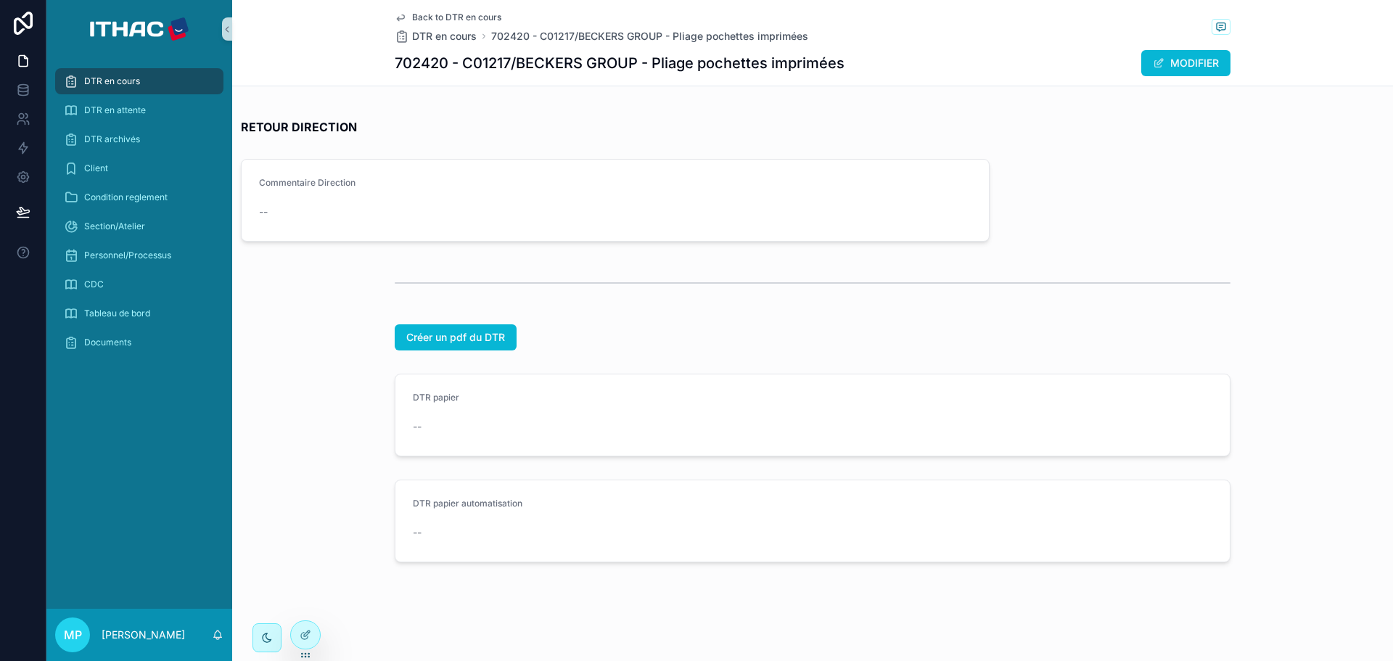
scroll to position [3217, 0]
click at [151, 78] on div "DTR en cours" at bounding box center [139, 81] width 151 height 23
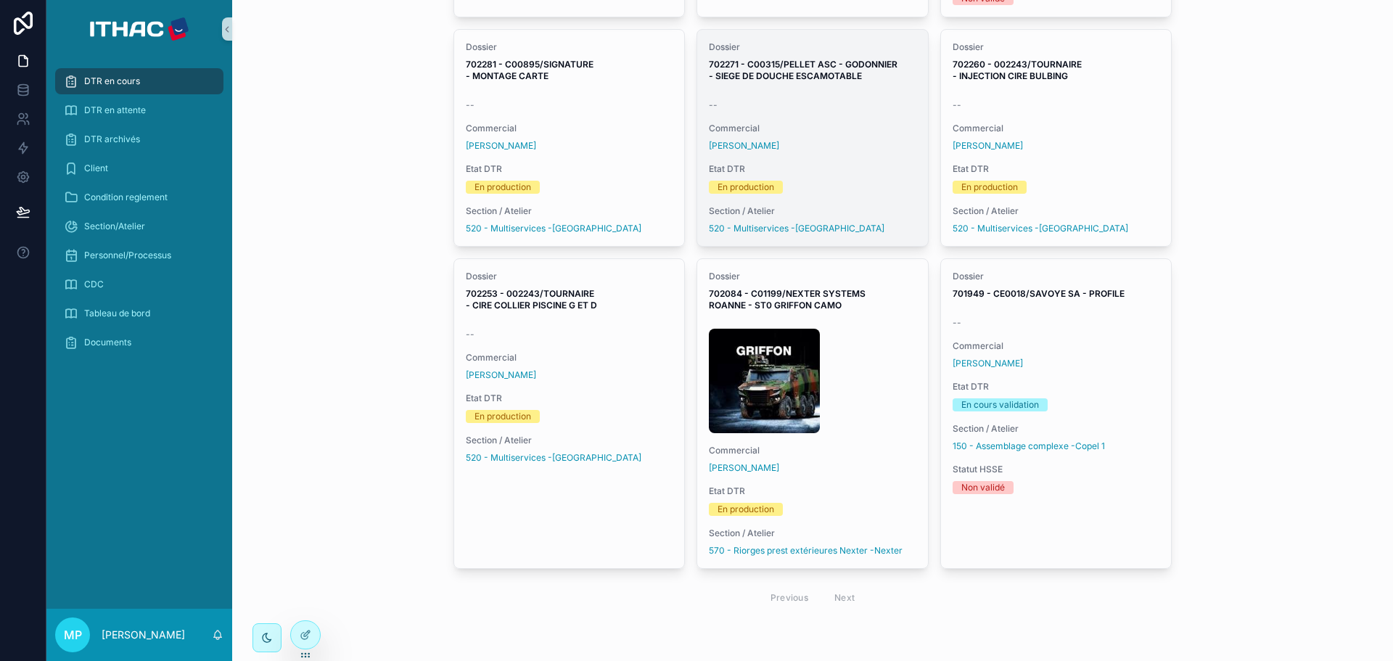
scroll to position [1956, 0]
